Goal: Task Accomplishment & Management: Complete application form

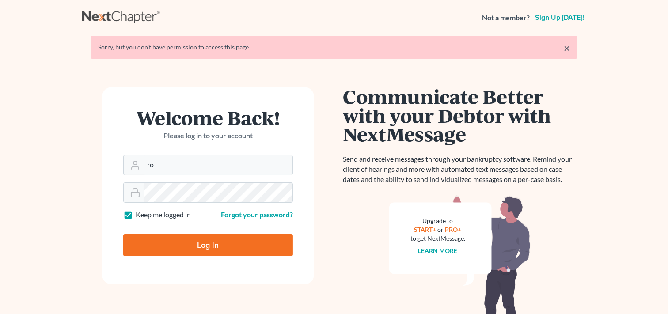
type input "r"
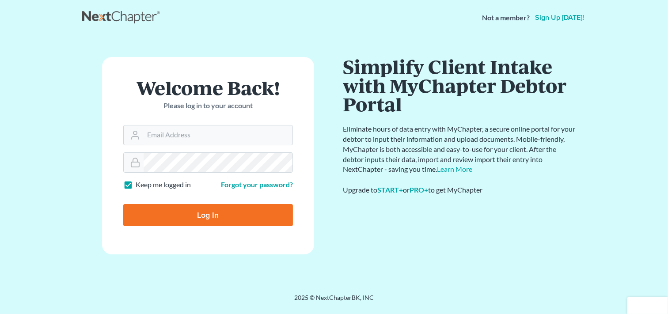
type input "m"
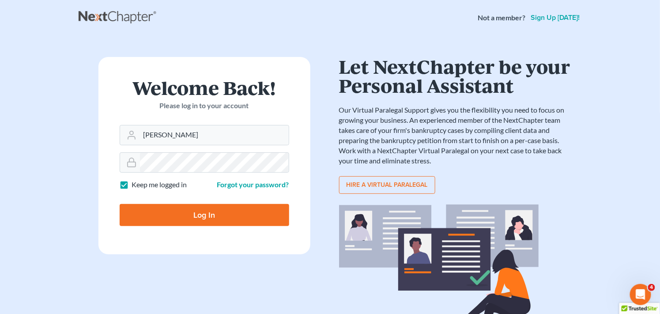
type input "[PERSON_NAME][EMAIL_ADDRESS][DOMAIN_NAME]"
click at [139, 158] on div at bounding box center [205, 162] width 170 height 20
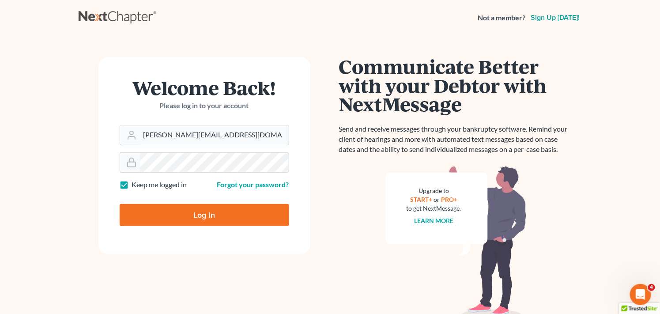
click at [166, 212] on input "Log In" at bounding box center [205, 215] width 170 height 22
type input "Thinking..."
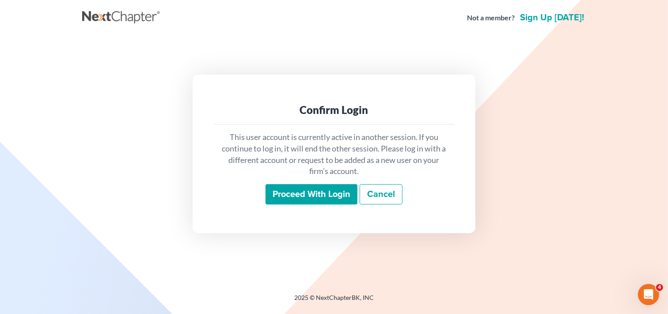
click at [321, 197] on input "Proceed with login" at bounding box center [311, 194] width 92 height 20
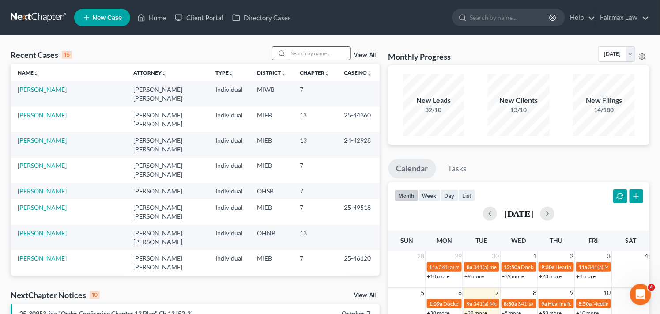
click at [328, 55] on input "search" at bounding box center [319, 53] width 62 height 13
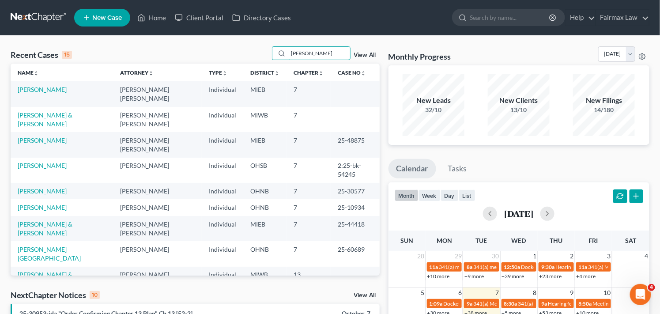
type input "[PERSON_NAME]"
click at [49, 91] on link "[PERSON_NAME]" at bounding box center [42, 90] width 49 height 8
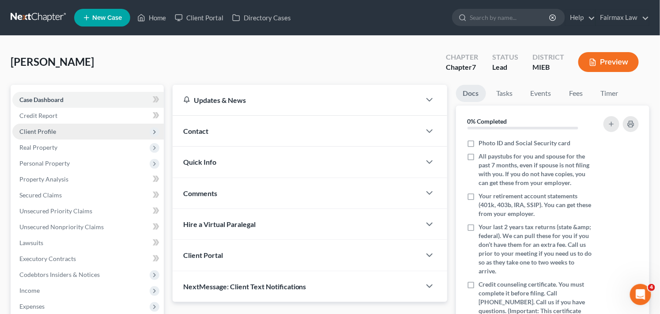
click at [64, 135] on span "Client Profile" at bounding box center [87, 132] width 151 height 16
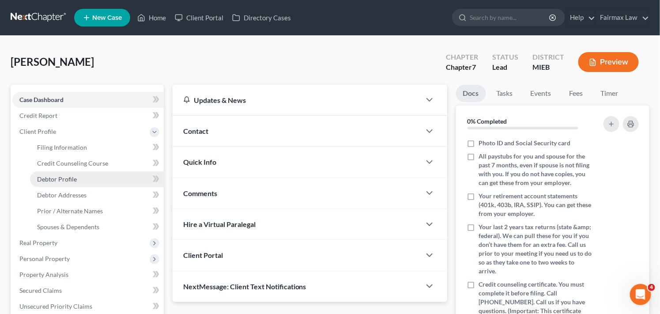
click at [68, 179] on span "Debtor Profile" at bounding box center [57, 179] width 40 height 8
select select "0"
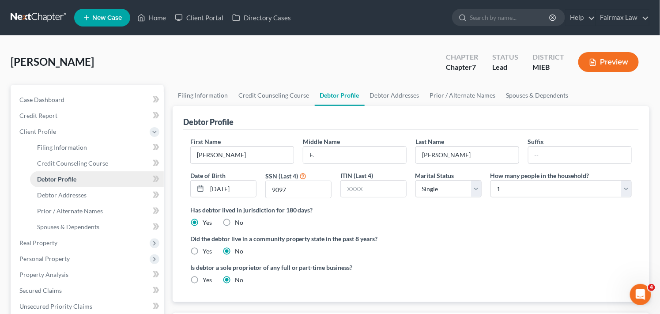
radio input "true"
click at [74, 193] on span "Debtor Addresses" at bounding box center [61, 195] width 49 height 8
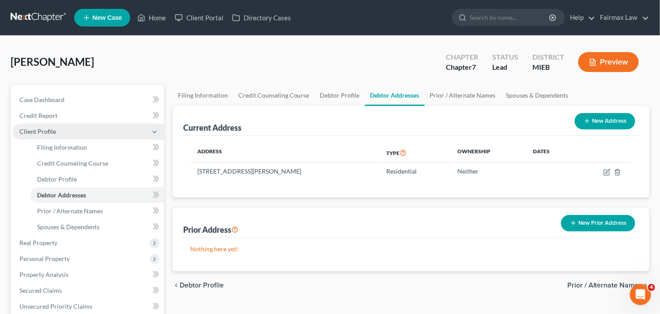
click at [42, 130] on span "Client Profile" at bounding box center [37, 132] width 37 height 8
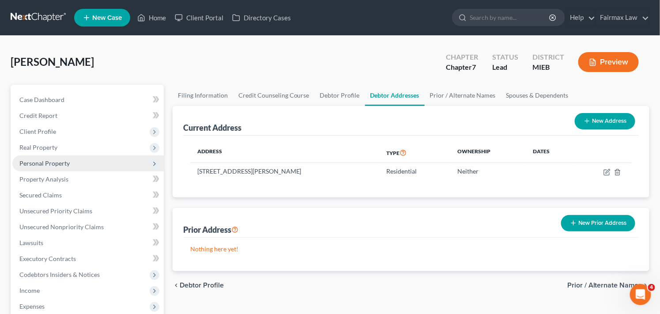
click at [95, 160] on span "Personal Property" at bounding box center [87, 163] width 151 height 16
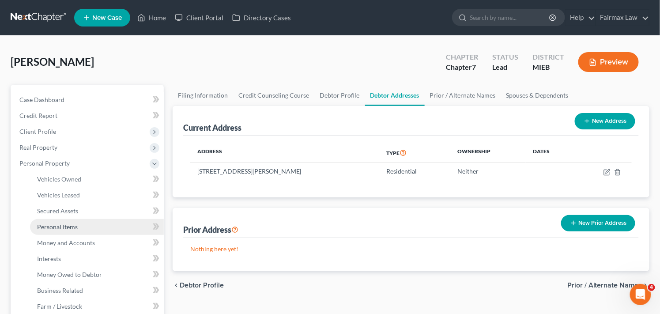
click at [87, 227] on link "Personal Items" at bounding box center [97, 227] width 134 height 16
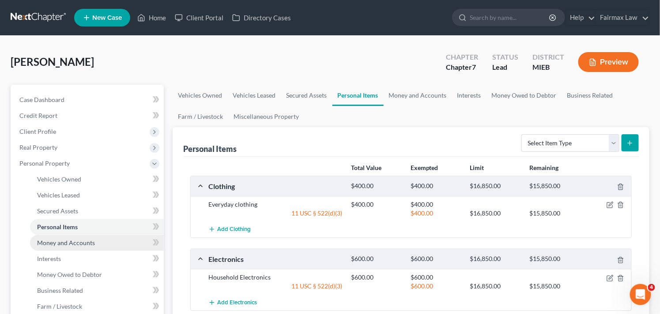
click at [69, 242] on span "Money and Accounts" at bounding box center [66, 243] width 58 height 8
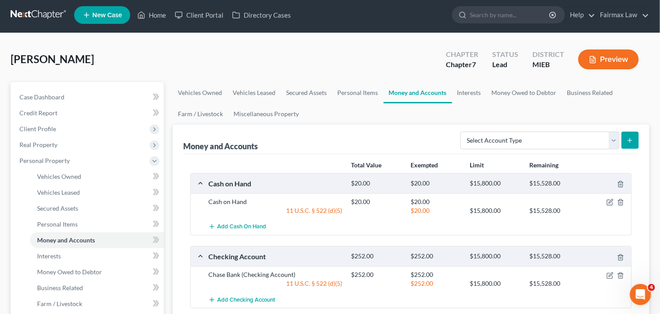
scroll to position [5, 0]
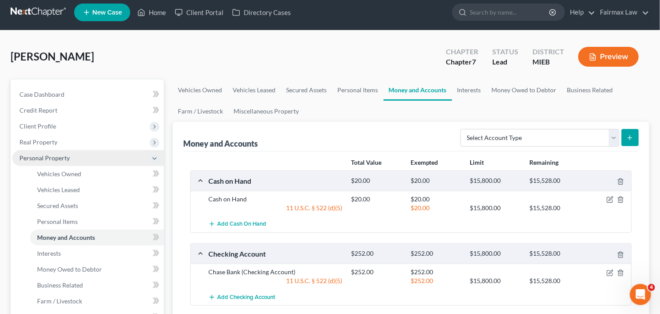
click at [31, 160] on span "Personal Property" at bounding box center [44, 158] width 50 height 8
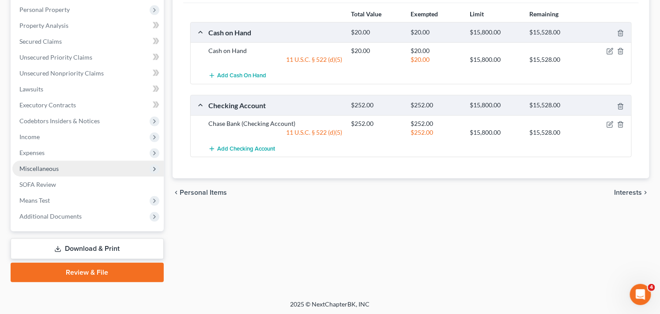
scroll to position [155, 0]
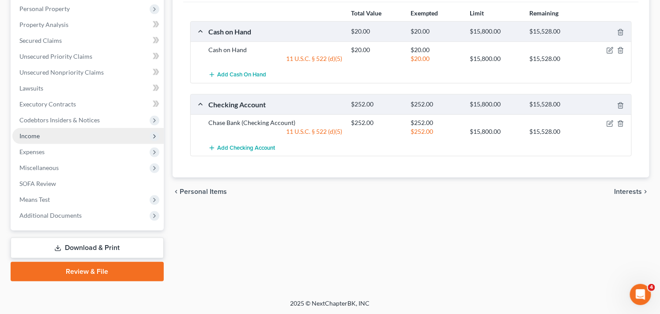
click at [127, 132] on span "Income" at bounding box center [87, 136] width 151 height 16
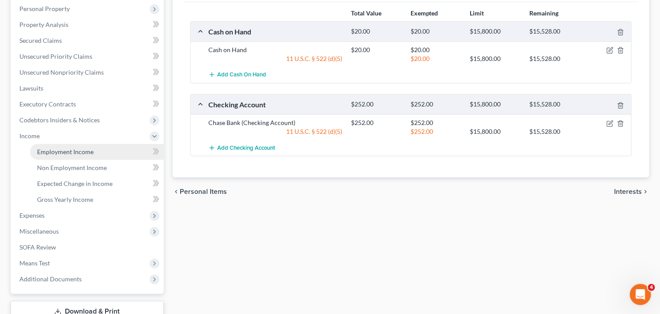
click at [88, 151] on span "Employment Income" at bounding box center [65, 152] width 57 height 8
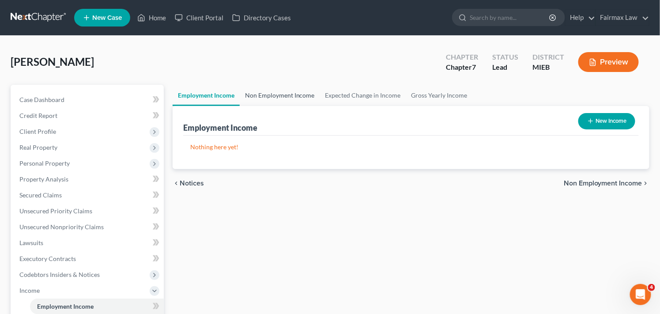
click at [270, 93] on link "Non Employment Income" at bounding box center [280, 95] width 80 height 21
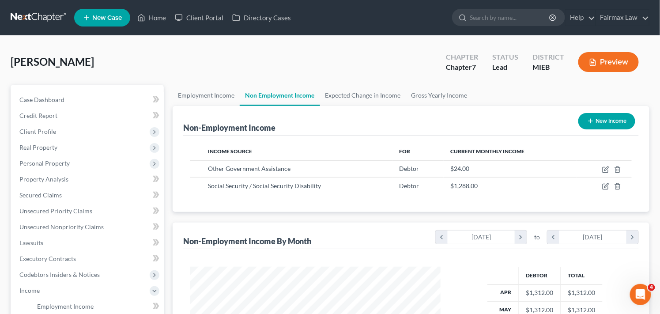
scroll to position [158, 268]
click at [413, 98] on link "Gross Yearly Income" at bounding box center [439, 95] width 67 height 21
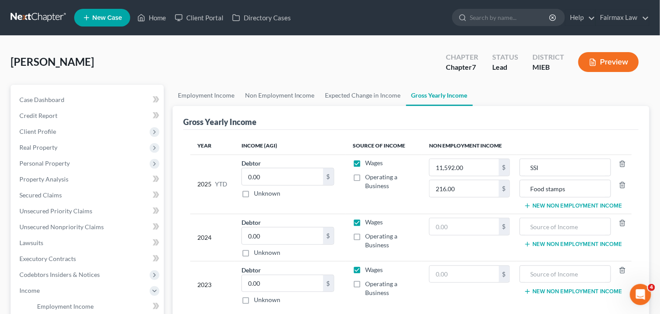
click at [609, 117] on div "Gross Yearly Income" at bounding box center [411, 118] width 456 height 24
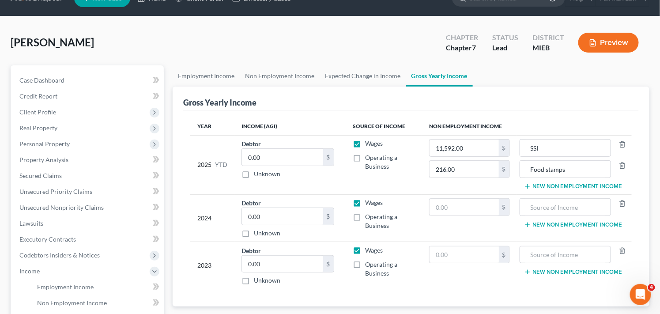
scroll to position [39, 0]
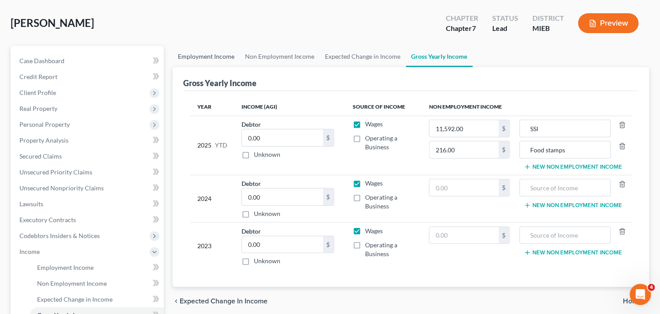
click at [204, 54] on link "Employment Income" at bounding box center [206, 56] width 67 height 21
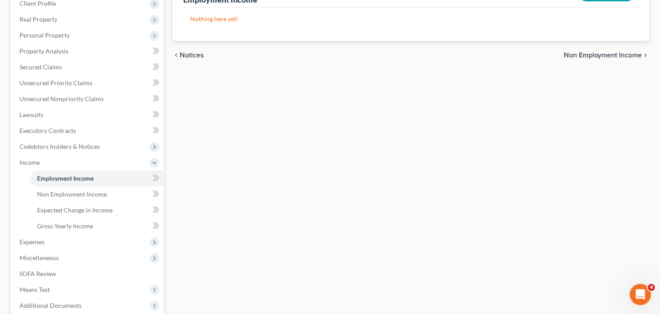
scroll to position [137, 0]
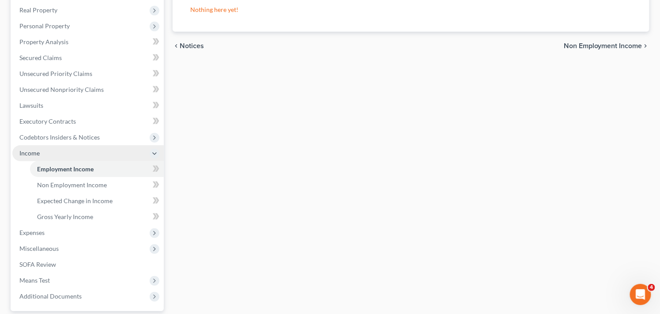
click at [42, 152] on span "Income" at bounding box center [87, 153] width 151 height 16
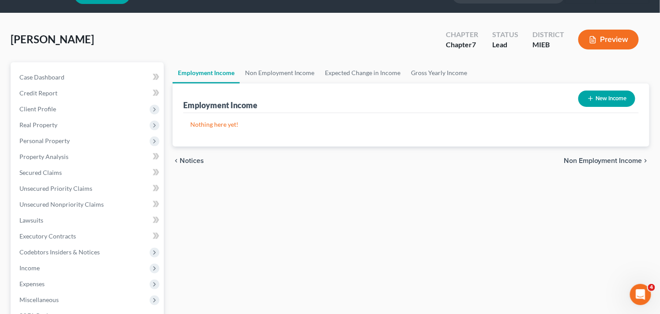
scroll to position [0, 0]
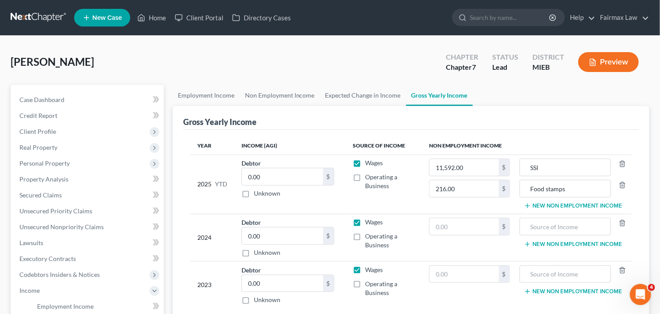
scroll to position [39, 0]
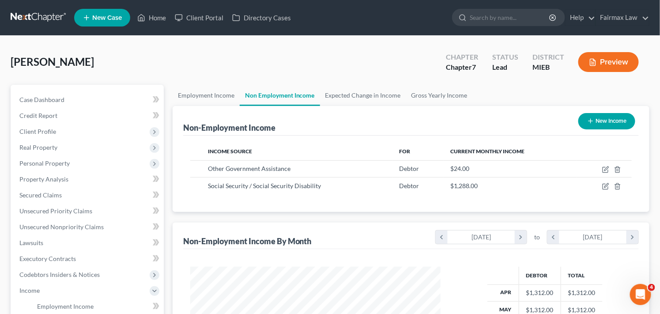
scroll to position [158, 268]
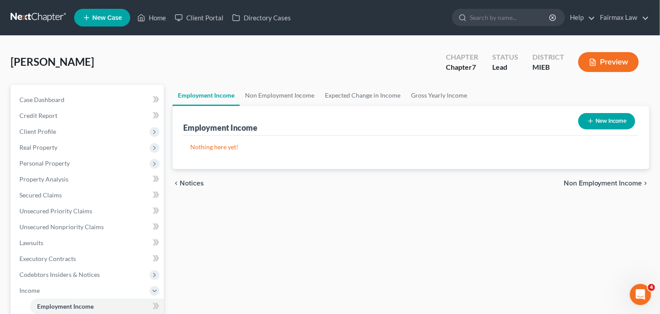
click at [213, 236] on div "Employment Income Non Employment Income Expected Change in Income Gross Yearly …" at bounding box center [411, 292] width 486 height 415
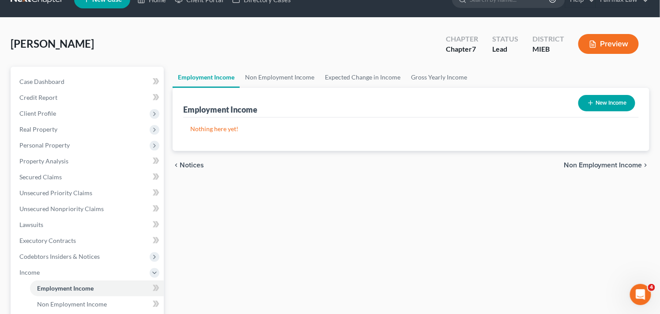
scroll to position [19, 0]
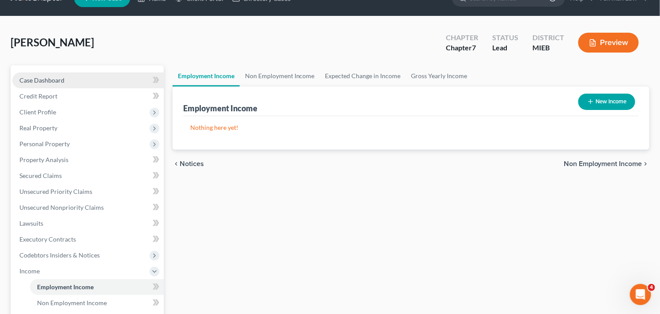
click at [64, 83] on link "Case Dashboard" at bounding box center [87, 80] width 151 height 16
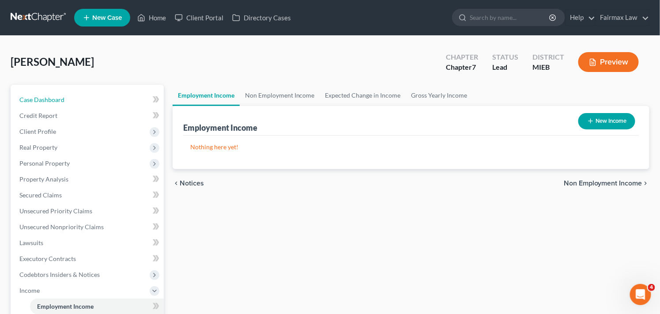
scroll to position [19, 0]
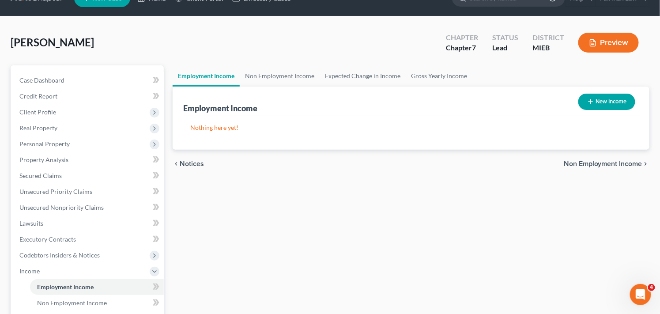
click at [216, 48] on div "[PERSON_NAME] Upgraded Chapter Chapter 7 Status Lead District MIEB Preview" at bounding box center [330, 46] width 639 height 38
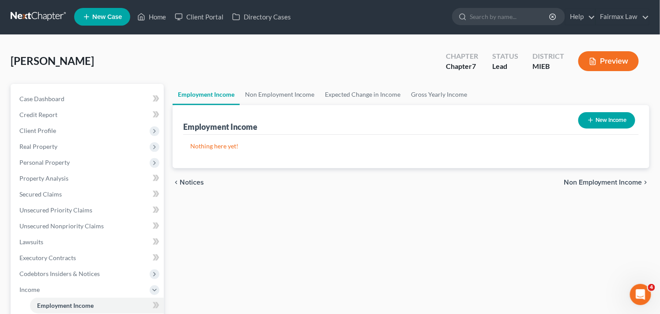
scroll to position [0, 0]
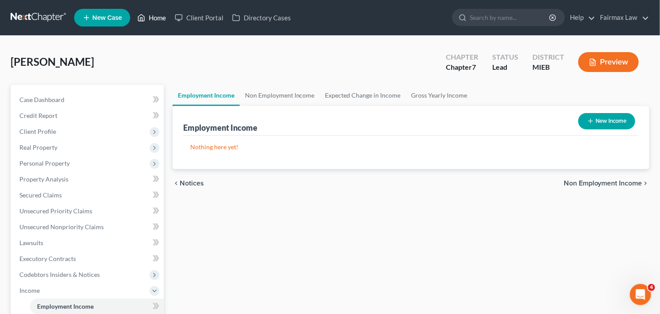
click at [163, 15] on link "Home" at bounding box center [152, 18] width 38 height 16
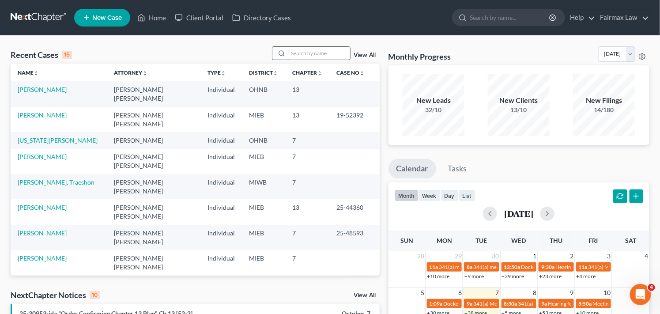
click at [302, 56] on input "search" at bounding box center [319, 53] width 62 height 13
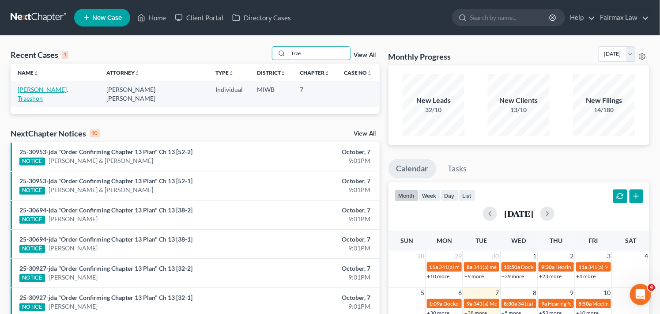
type input "Trae"
click at [50, 88] on link "[PERSON_NAME], Traeshon" at bounding box center [43, 94] width 50 height 16
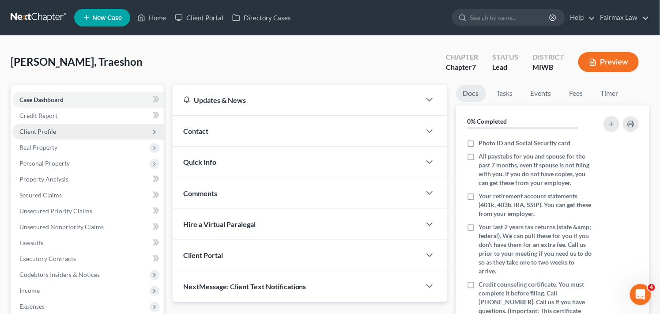
click at [136, 129] on span "Client Profile" at bounding box center [87, 132] width 151 height 16
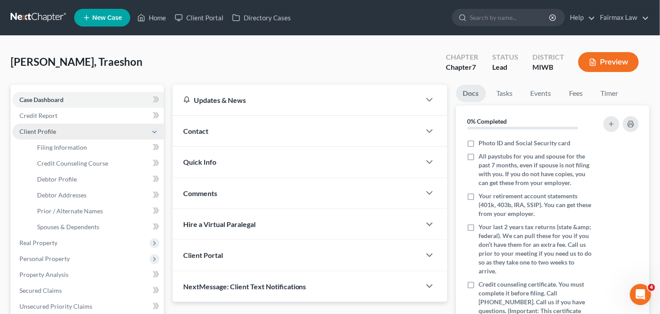
click at [137, 129] on span "Client Profile" at bounding box center [87, 132] width 151 height 16
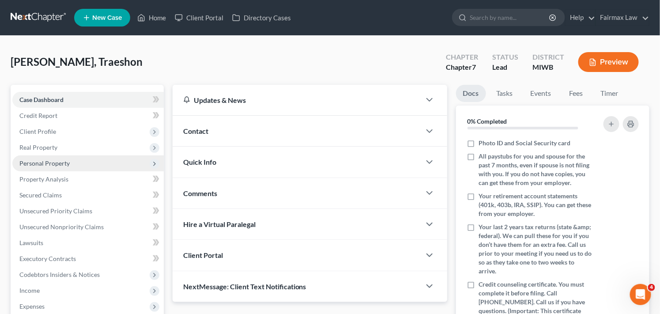
click at [57, 160] on span "Personal Property" at bounding box center [44, 163] width 50 height 8
click at [55, 162] on span "Personal Property" at bounding box center [44, 163] width 50 height 8
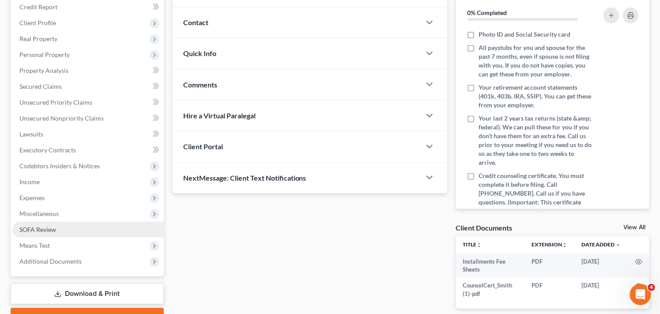
scroll to position [117, 0]
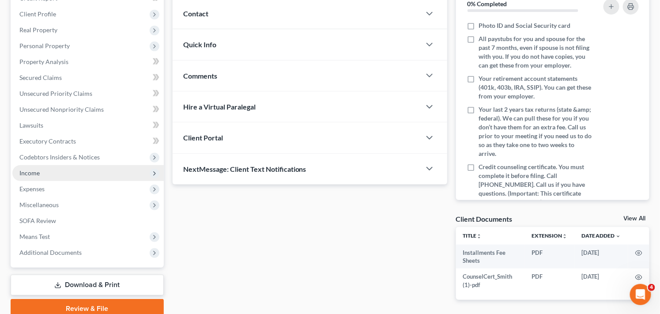
click at [94, 170] on span "Income" at bounding box center [87, 173] width 151 height 16
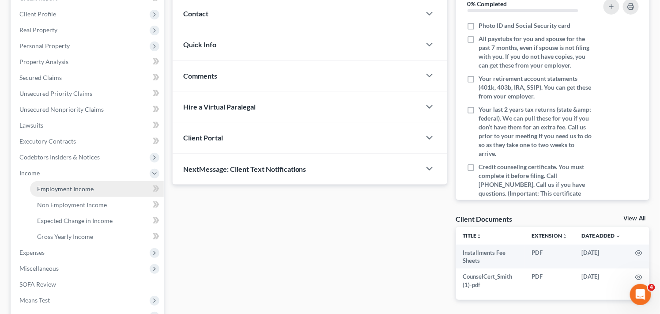
click at [93, 184] on link "Employment Income" at bounding box center [97, 189] width 134 height 16
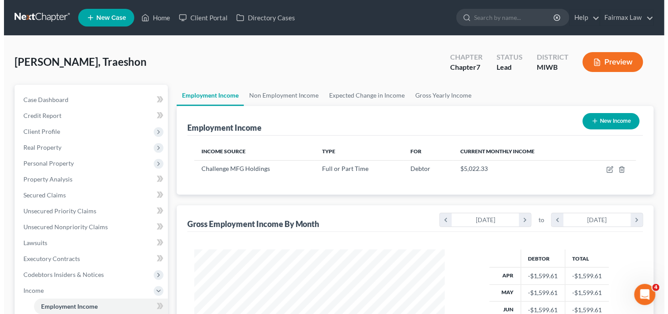
scroll to position [158, 268]
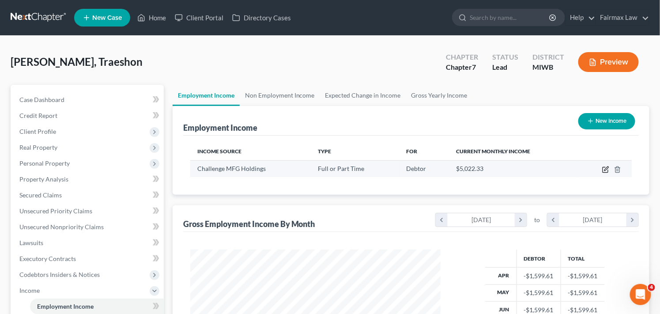
click at [606, 169] on icon "button" at bounding box center [605, 169] width 7 height 7
select select "0"
select select "23"
select select "3"
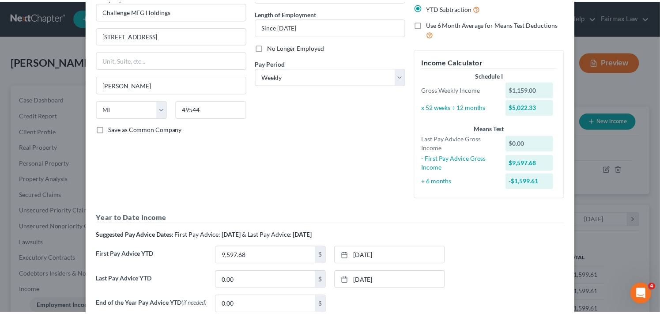
scroll to position [170, 0]
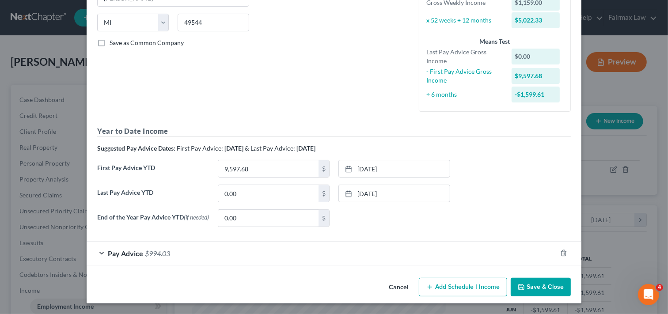
click at [544, 285] on button "Save & Close" at bounding box center [541, 287] width 60 height 19
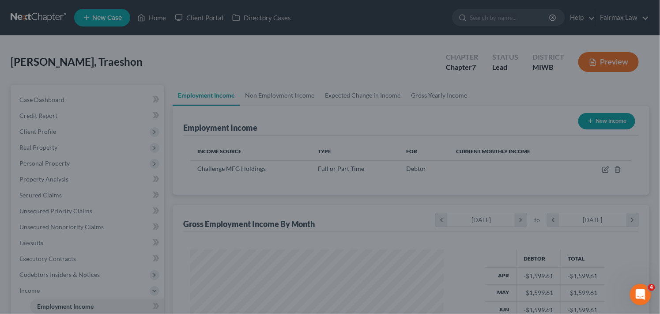
scroll to position [441471, 441361]
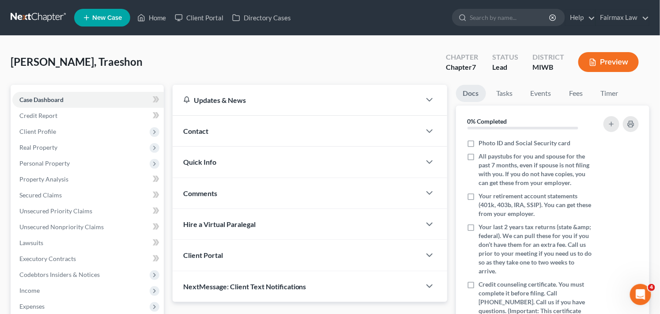
scroll to position [117, 0]
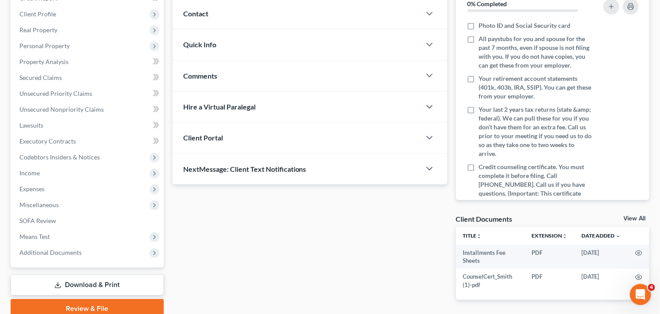
click at [399, 221] on div "Updates & News × [US_STATE] Western District Notes Take a look at NextChapter's…" at bounding box center [310, 140] width 284 height 347
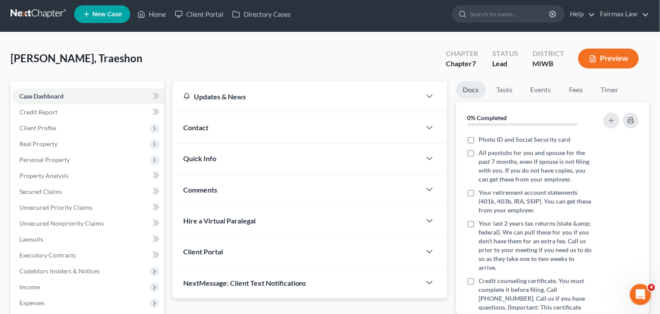
scroll to position [0, 0]
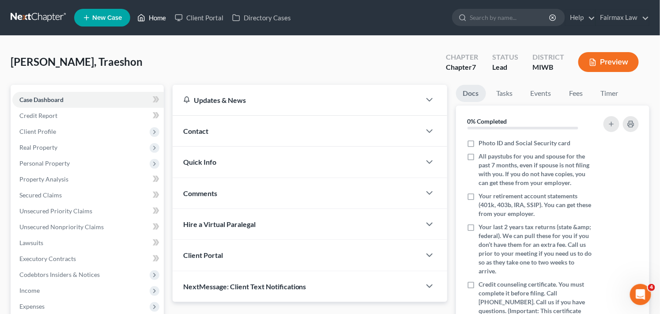
click at [159, 18] on link "Home" at bounding box center [152, 18] width 38 height 16
